Goal: Information Seeking & Learning: Learn about a topic

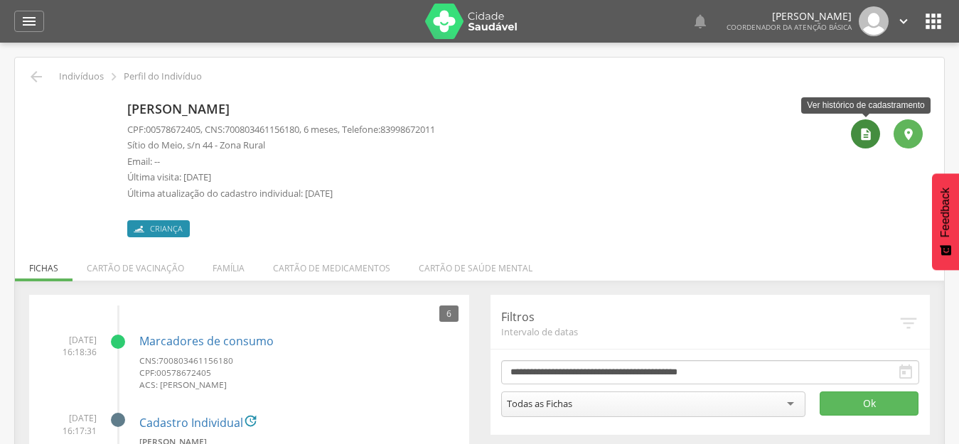
click at [866, 128] on icon "" at bounding box center [866, 134] width 14 height 14
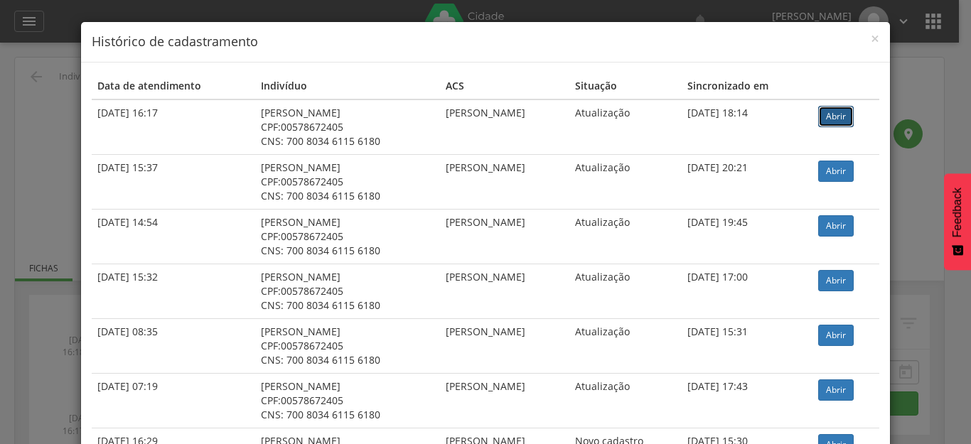
click at [836, 120] on link "Abrir" at bounding box center [837, 116] width 36 height 21
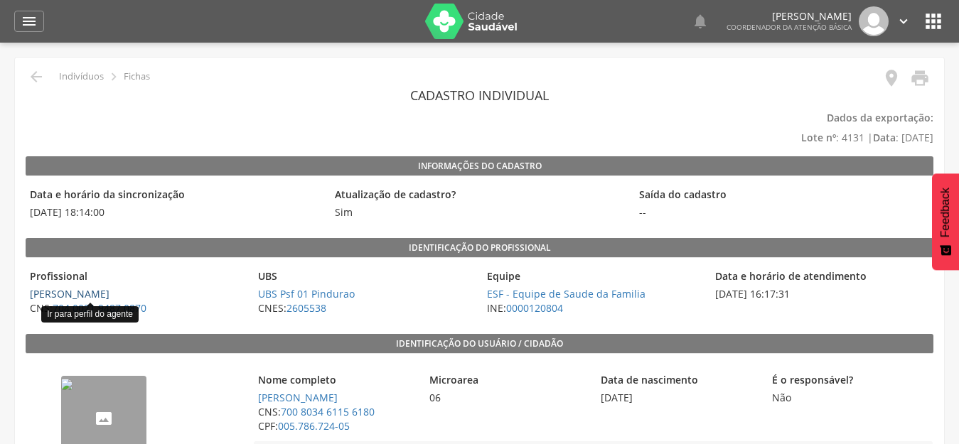
click at [110, 287] on link "Maria de Lourdes Ferreira" at bounding box center [70, 294] width 80 height 14
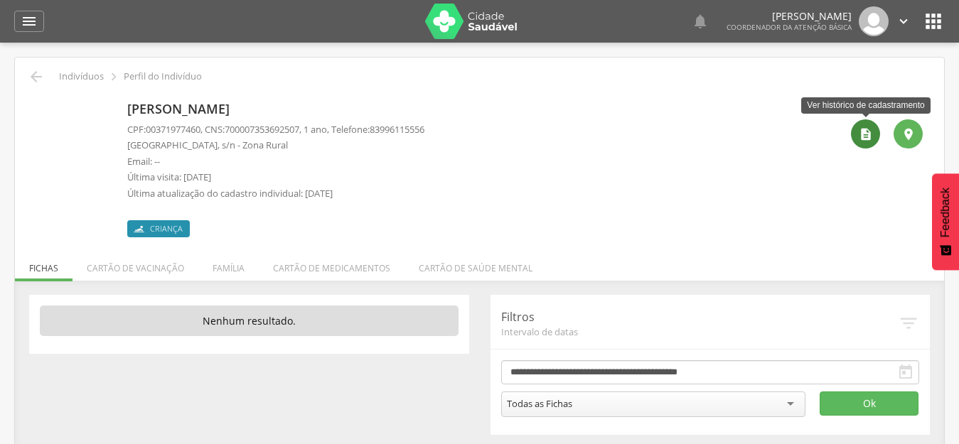
click at [859, 134] on icon "" at bounding box center [866, 134] width 14 height 14
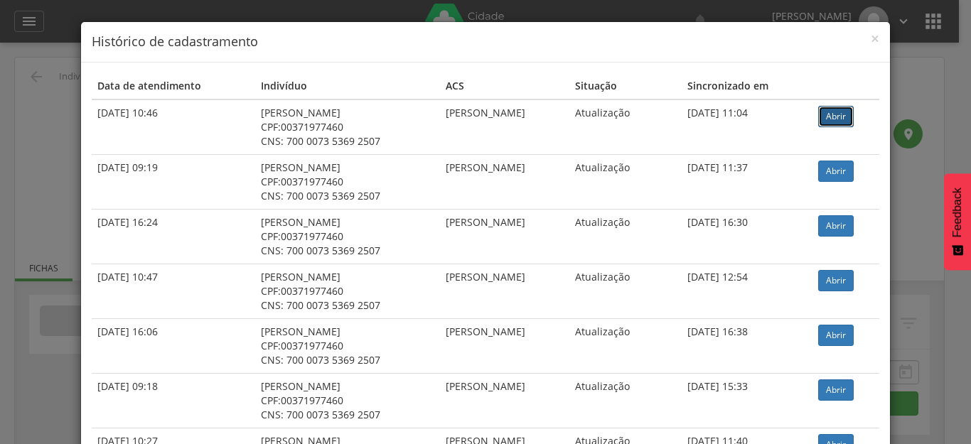
click at [839, 121] on link "Abrir" at bounding box center [837, 116] width 36 height 21
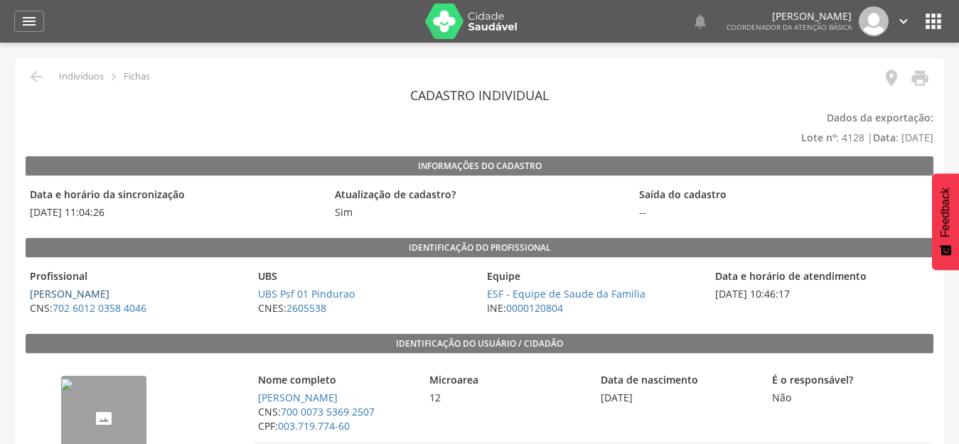
click at [92, 290] on link "Fatima Joseane da Silva Nascimento" at bounding box center [70, 294] width 80 height 14
type input "**********"
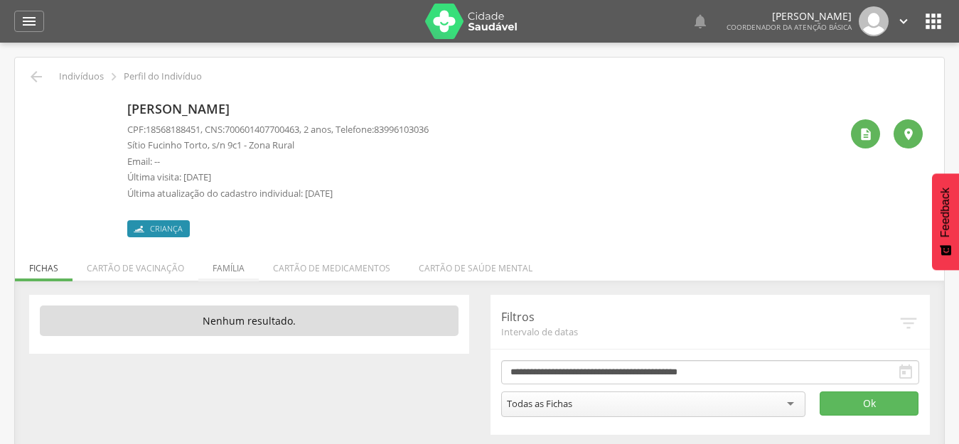
click at [230, 262] on li "Família" at bounding box center [228, 264] width 60 height 33
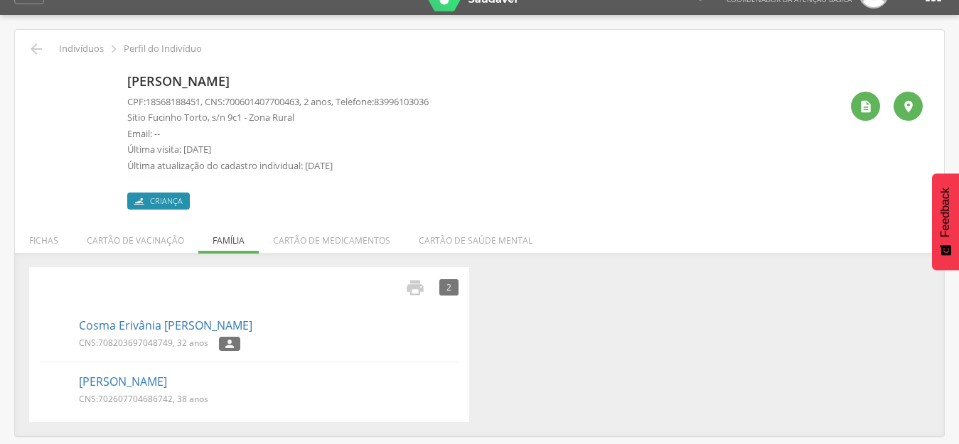
scroll to position [43, 0]
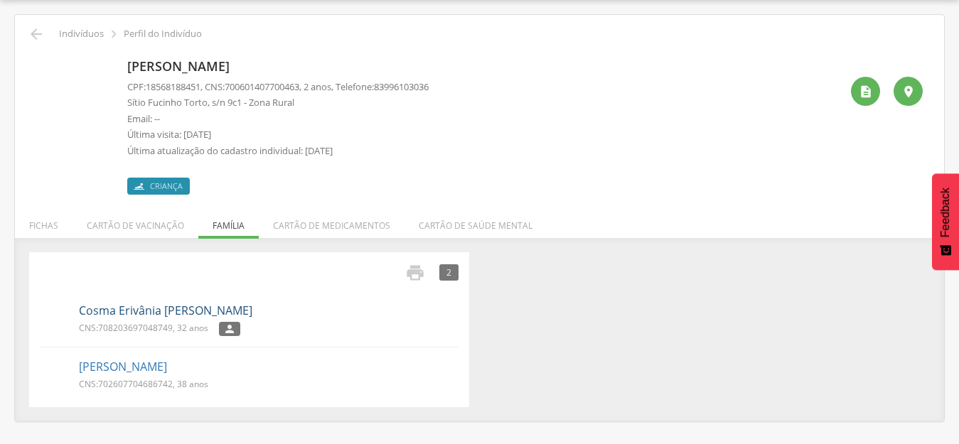
click at [142, 308] on link "Cosma Erivânia [PERSON_NAME]" at bounding box center [166, 311] width 174 height 16
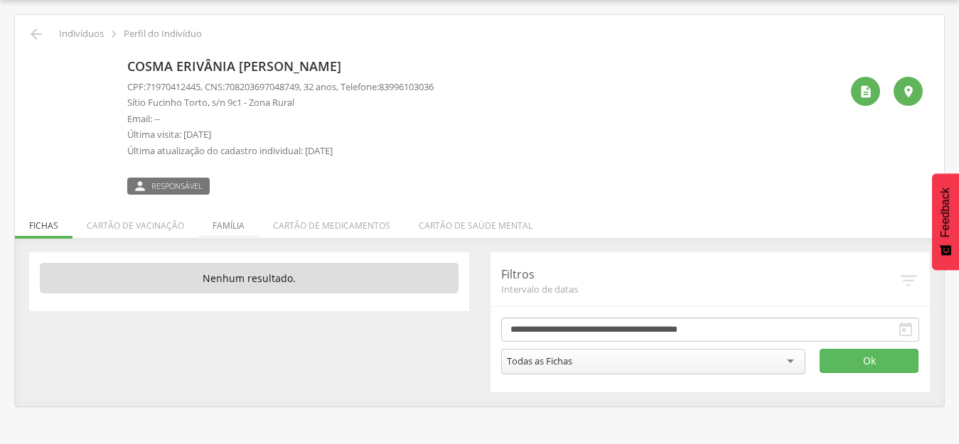
click at [223, 228] on li "Família" at bounding box center [228, 222] width 60 height 33
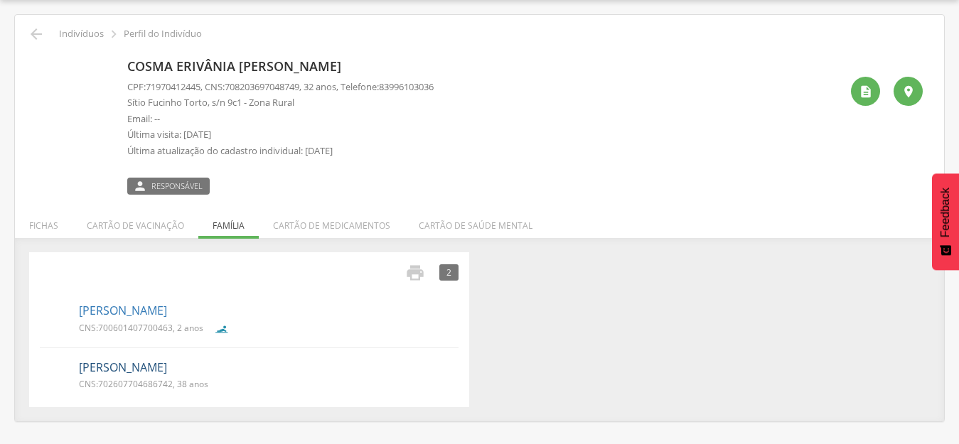
click at [131, 366] on link "[PERSON_NAME]" at bounding box center [123, 368] width 88 height 16
